Goal: Task Accomplishment & Management: Manage account settings

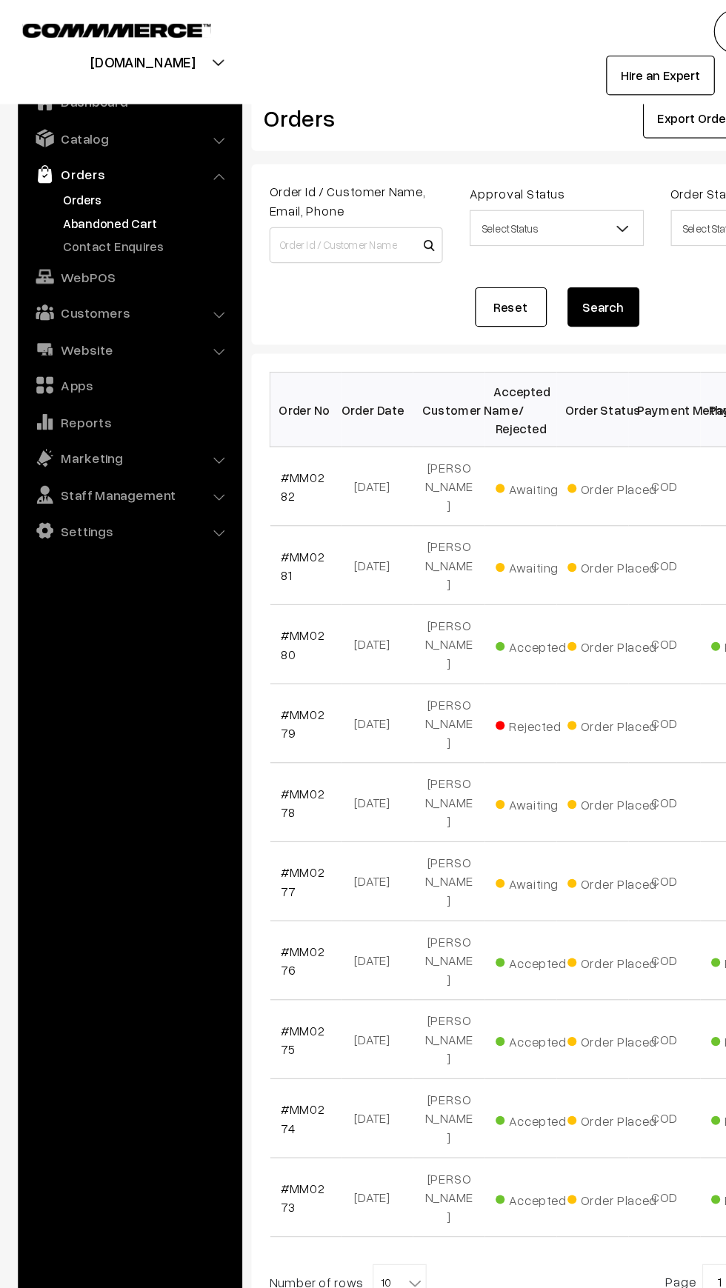
click at [53, 186] on link "Abandoned Cart" at bounding box center [121, 184] width 147 height 16
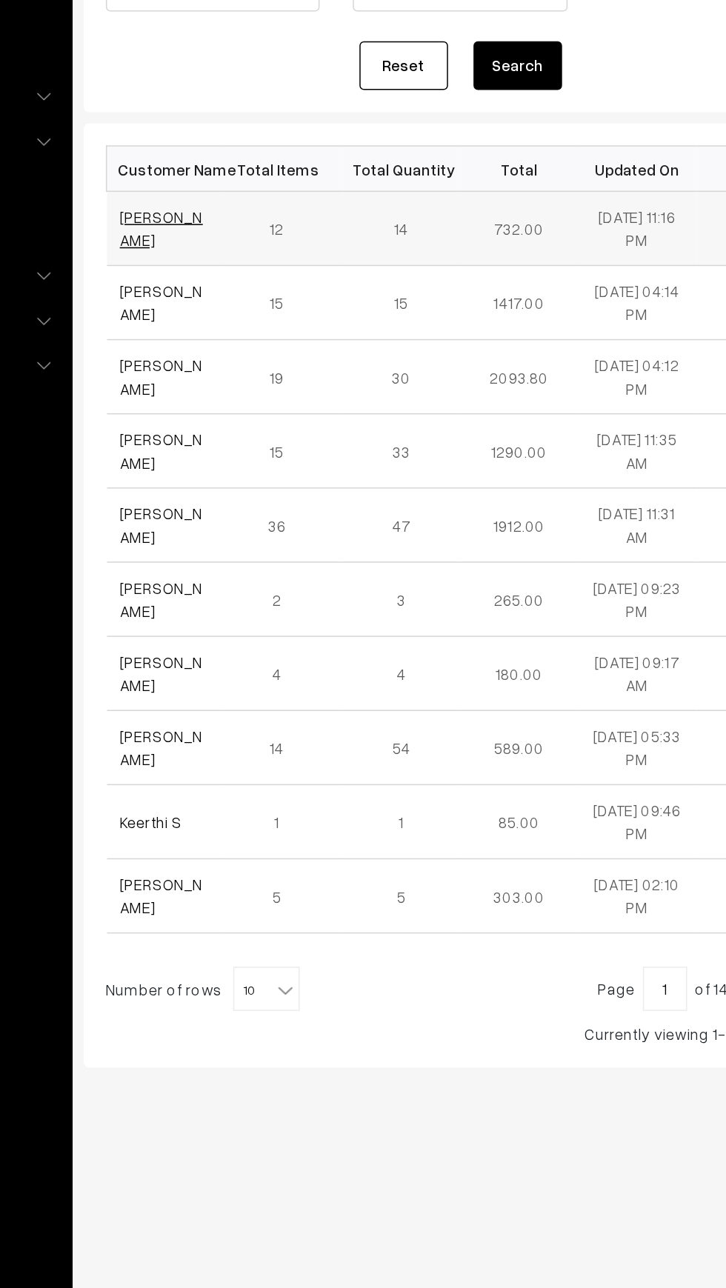
click at [247, 338] on link "[PERSON_NAME]" at bounding box center [260, 348] width 56 height 28
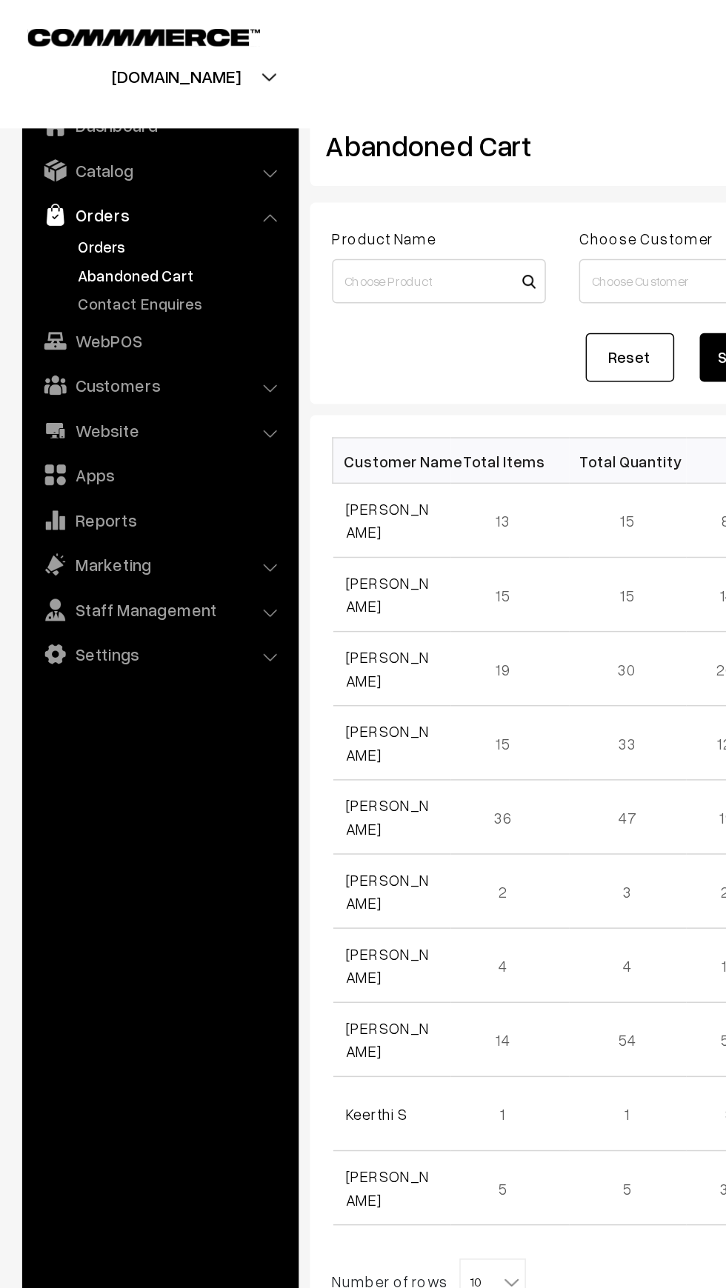
click at [101, 164] on link "Orders" at bounding box center [121, 165] width 147 height 16
click at [307, 842] on span "10" at bounding box center [329, 857] width 44 height 30
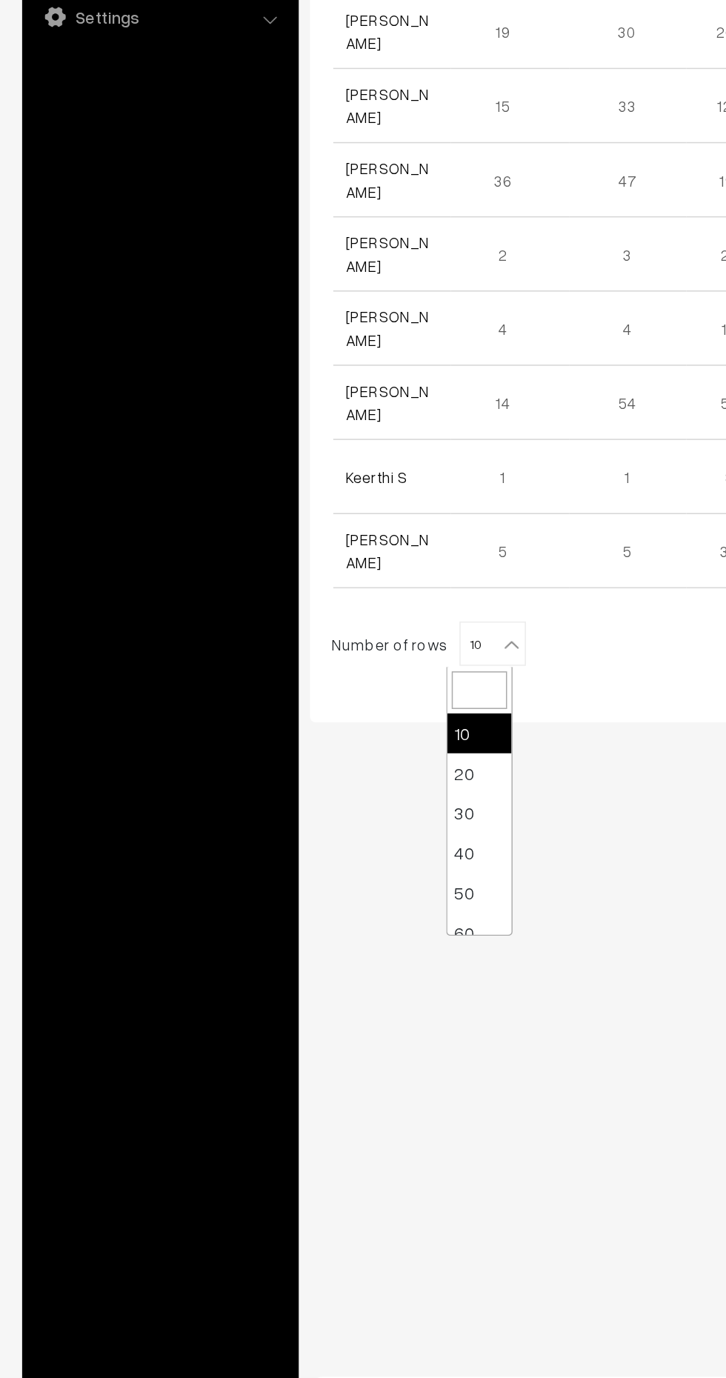
click at [290, 1288] on body "Thank you for showing interest. Our team will call you shortly. Close mouldmark…" at bounding box center [363, 689] width 726 height 1378
